Goal: Task Accomplishment & Management: Use online tool/utility

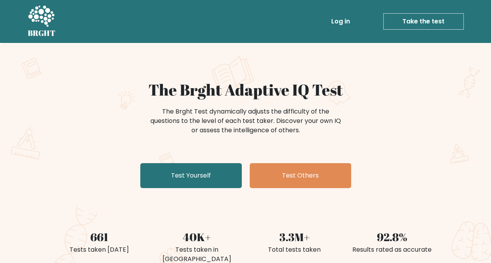
scroll to position [39, 0]
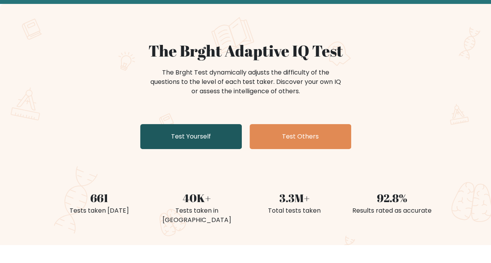
click at [221, 134] on link "Test Yourself" at bounding box center [191, 136] width 102 height 25
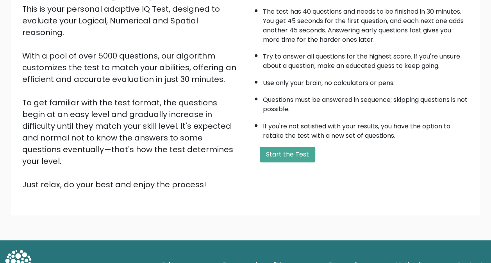
scroll to position [95, 0]
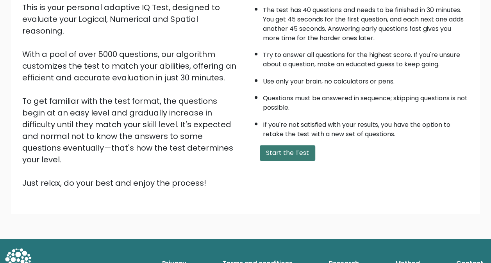
click at [276, 155] on button "Start the Test" at bounding box center [287, 153] width 55 height 16
